Goal: Information Seeking & Learning: Learn about a topic

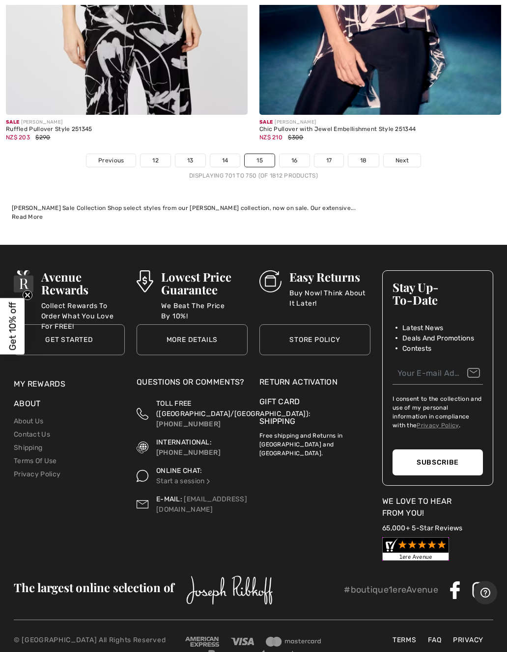
scroll to position [10593, 0]
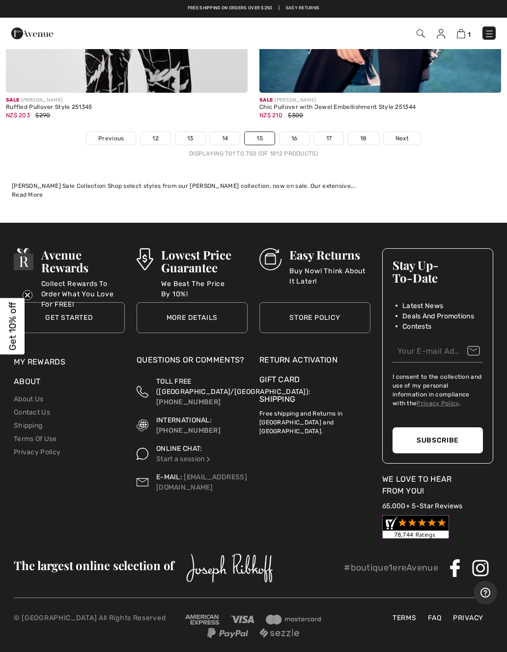
click at [300, 132] on link "16" at bounding box center [294, 138] width 30 height 13
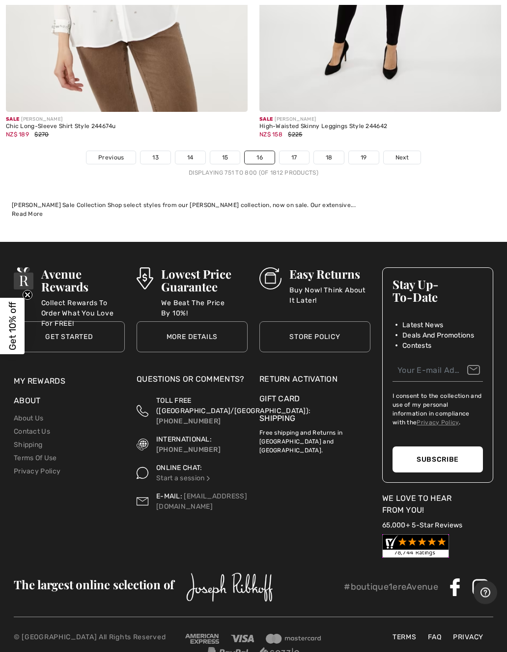
scroll to position [10574, 0]
click at [295, 151] on link "17" at bounding box center [293, 157] width 29 height 13
click at [300, 153] on link "17" at bounding box center [293, 157] width 29 height 13
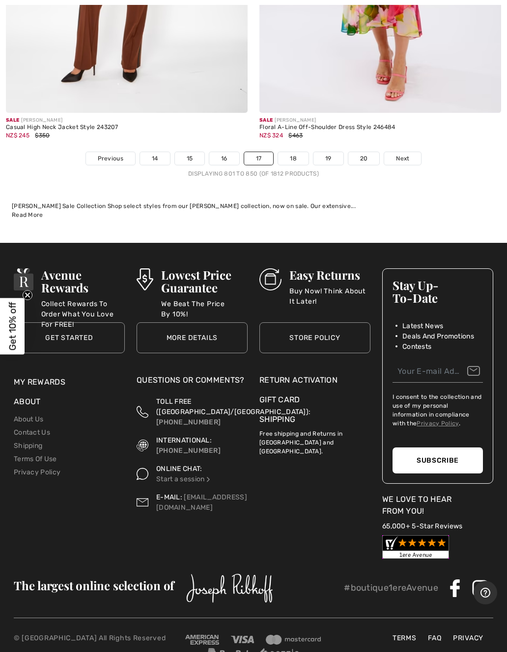
scroll to position [10529, 0]
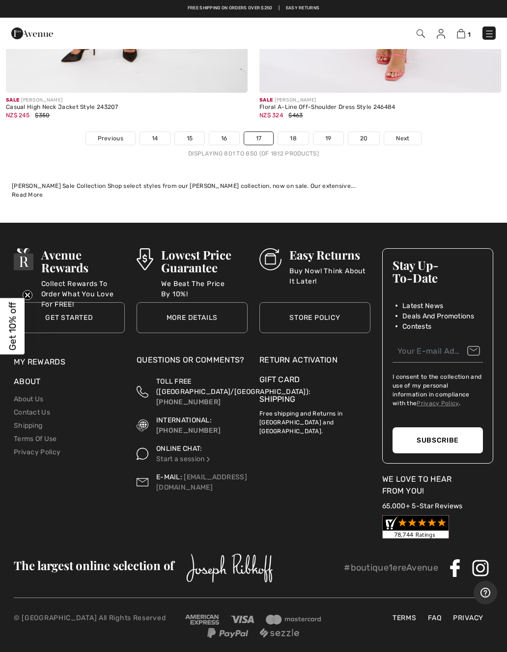
click at [292, 132] on link "18" at bounding box center [293, 138] width 30 height 13
click at [298, 132] on link "18" at bounding box center [293, 138] width 30 height 13
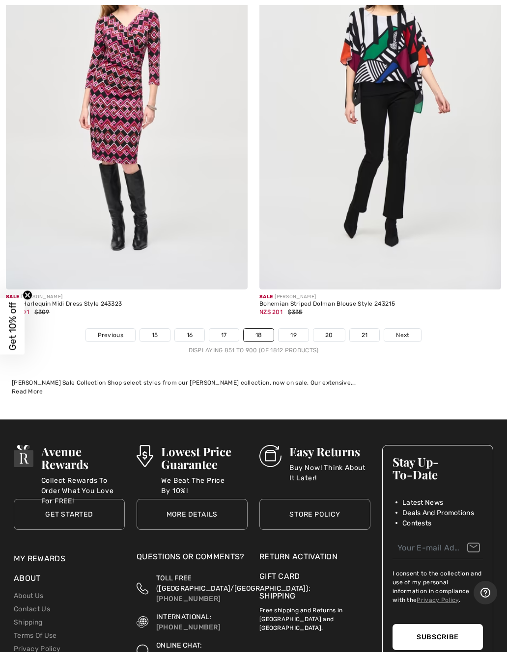
scroll to position [10457, 0]
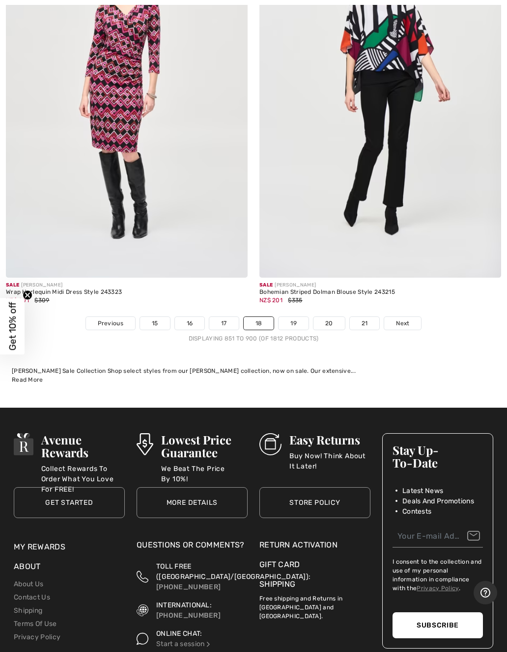
click at [296, 317] on link "19" at bounding box center [293, 323] width 30 height 13
click at [297, 317] on link "19" at bounding box center [293, 323] width 30 height 13
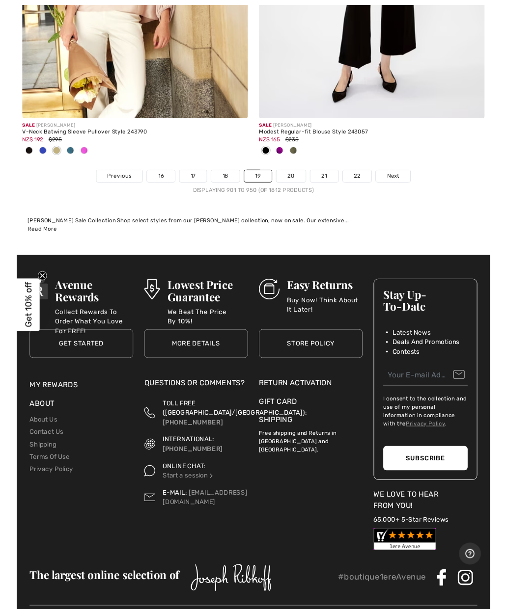
scroll to position [10658, 0]
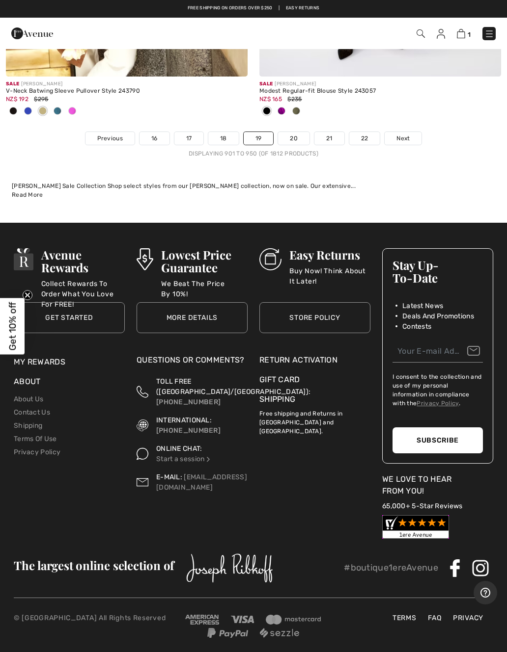
click at [298, 132] on link "20" at bounding box center [293, 138] width 31 height 13
click at [300, 132] on link "20" at bounding box center [293, 138] width 31 height 13
click at [304, 133] on link "20" at bounding box center [293, 138] width 31 height 13
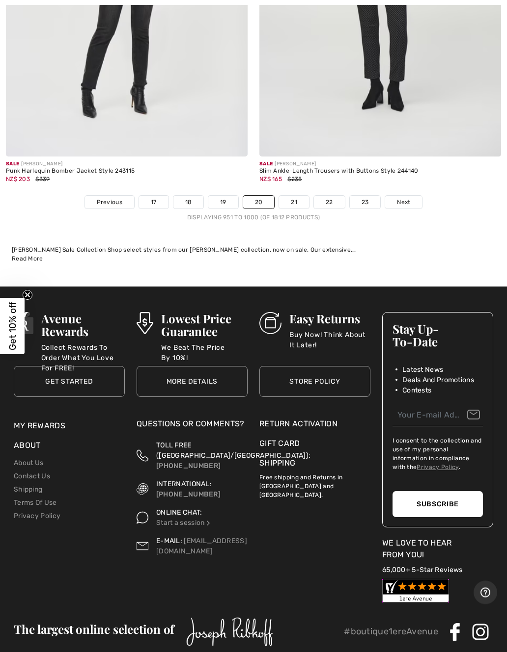
scroll to position [10684, 0]
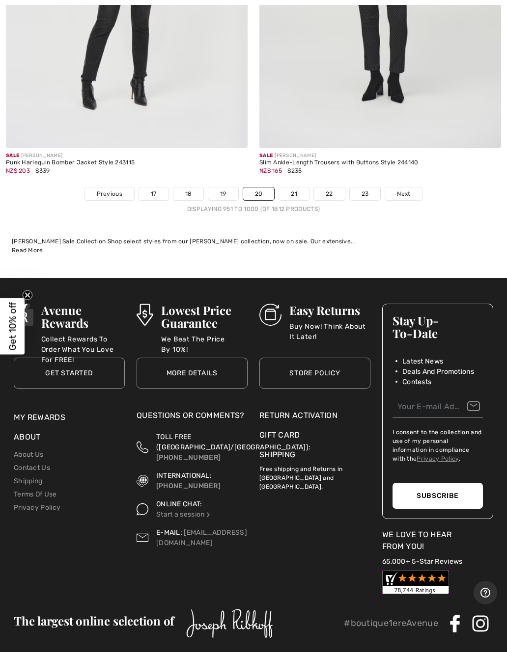
click at [298, 188] on link "21" at bounding box center [294, 194] width 30 height 13
click at [301, 188] on link "21" at bounding box center [294, 194] width 30 height 13
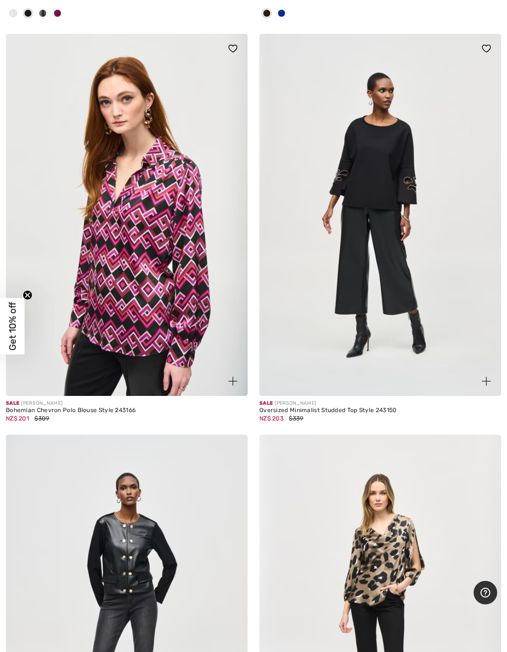
scroll to position [9344, 0]
click at [385, 259] on img at bounding box center [380, 214] width 242 height 362
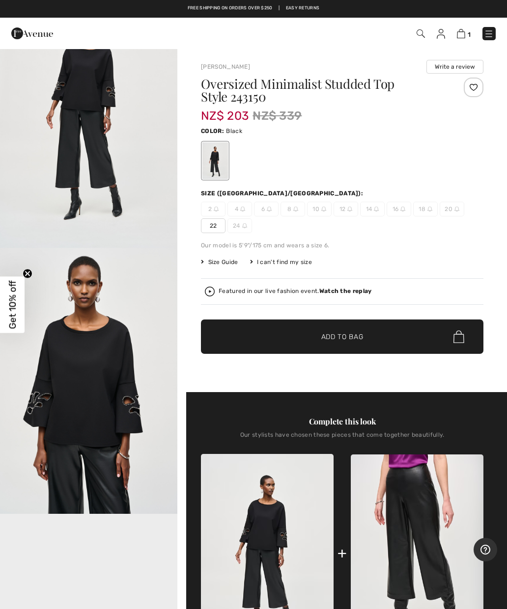
click at [424, 204] on span "18" at bounding box center [425, 209] width 25 height 15
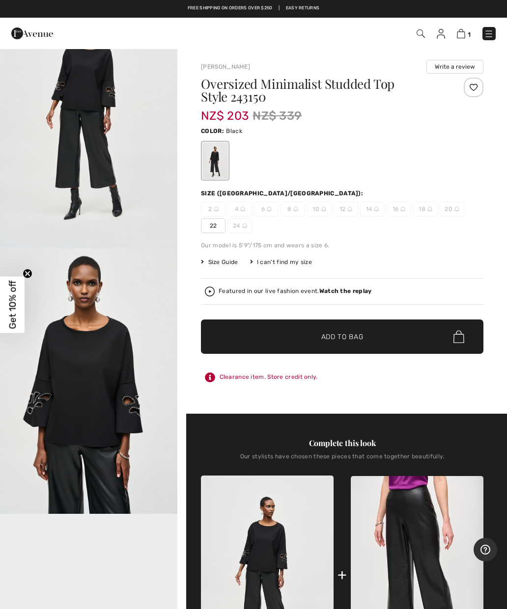
click at [428, 211] on img at bounding box center [429, 209] width 5 height 5
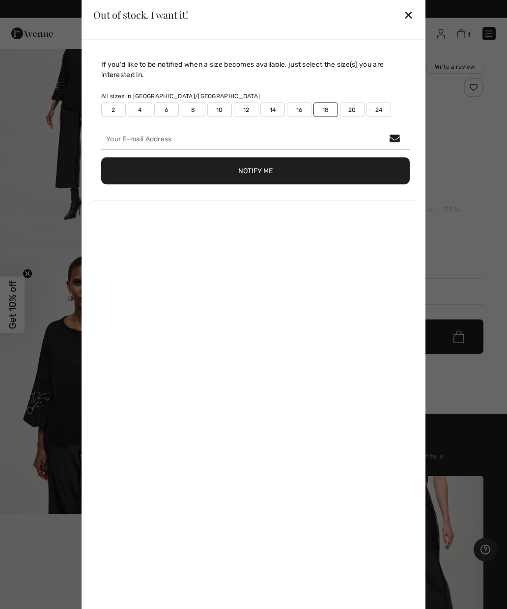
click at [323, 112] on label "18" at bounding box center [325, 109] width 25 height 15
type input "false"
click at [411, 17] on div "✕" at bounding box center [408, 14] width 10 height 21
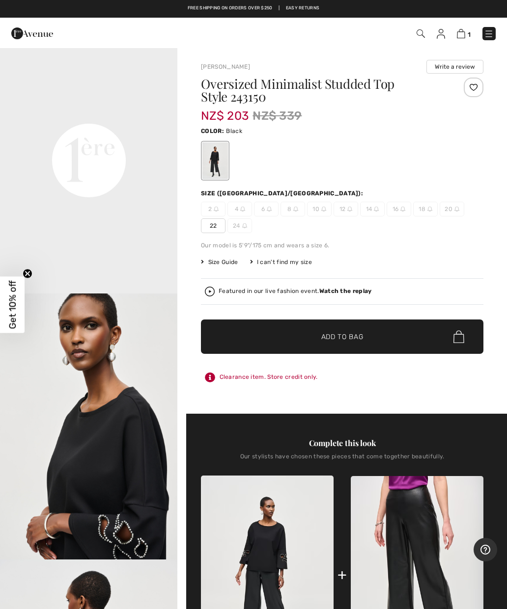
scroll to position [677, 0]
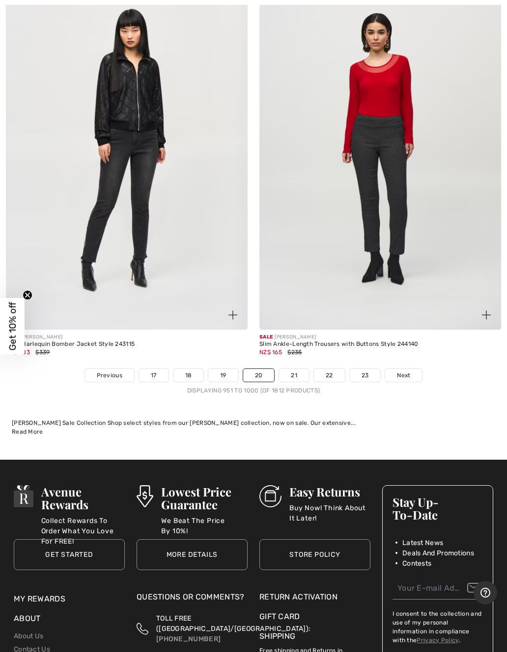
scroll to position [10739, 0]
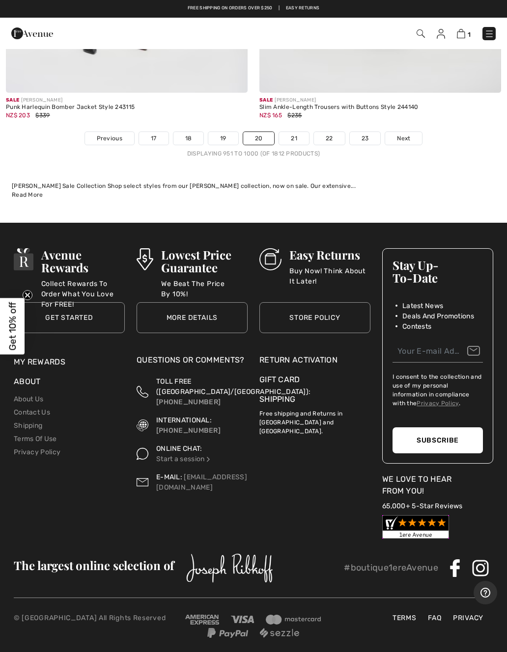
click at [297, 133] on link "21" at bounding box center [294, 138] width 30 height 13
click at [300, 132] on link "21" at bounding box center [294, 138] width 30 height 13
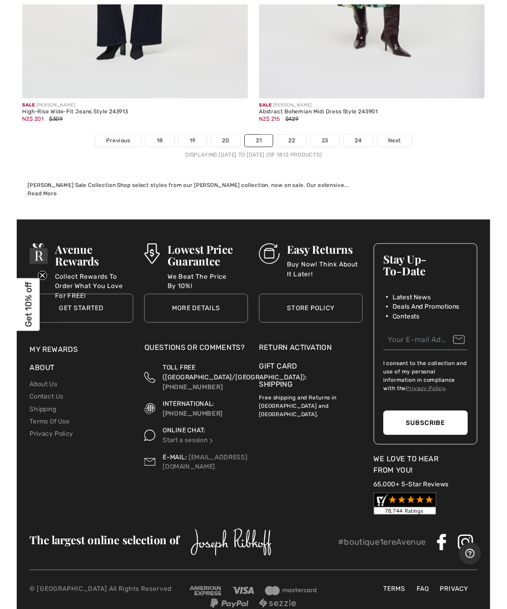
scroll to position [10545, 0]
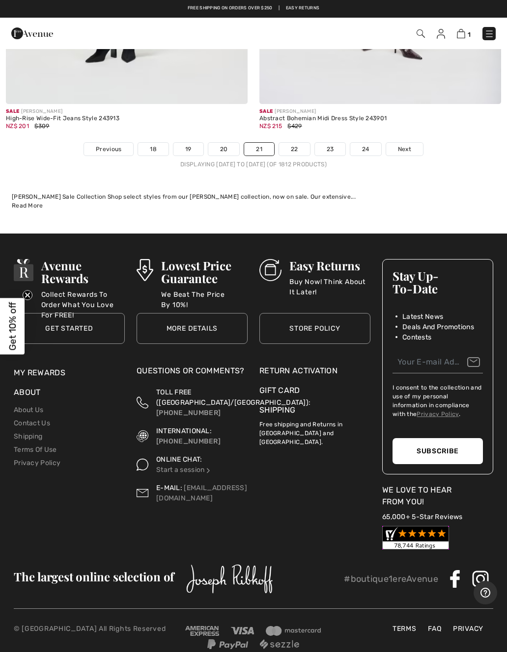
click at [299, 143] on link "22" at bounding box center [294, 149] width 31 height 13
click at [295, 143] on link "22" at bounding box center [294, 149] width 31 height 13
click at [302, 143] on link "22" at bounding box center [294, 149] width 31 height 13
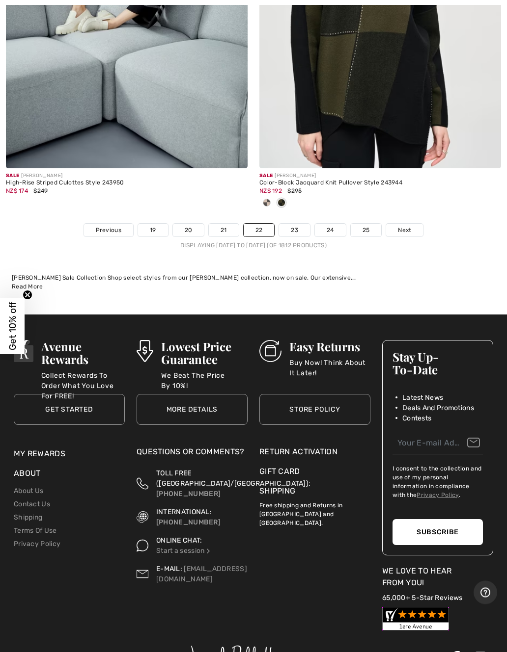
scroll to position [10610, 0]
